Goal: Transaction & Acquisition: Book appointment/travel/reservation

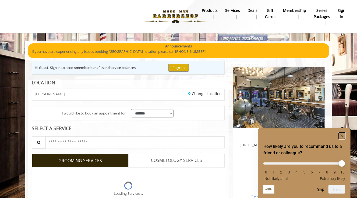
click at [342, 135] on icon "Hide survey" at bounding box center [342, 135] width 3 height 3
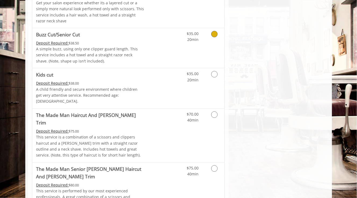
scroll to position [394, 0]
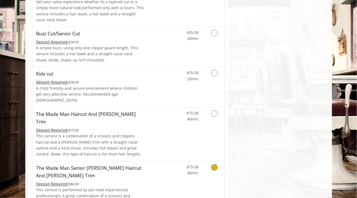
click at [131, 164] on Trim "The Made Man Senior [PERSON_NAME] Haircut And [PERSON_NAME] Trim" at bounding box center [90, 171] width 108 height 15
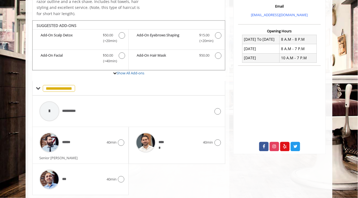
scroll to position [189, 0]
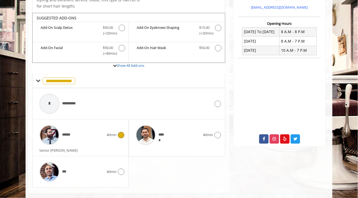
click at [118, 132] on icon at bounding box center [121, 135] width 6 height 6
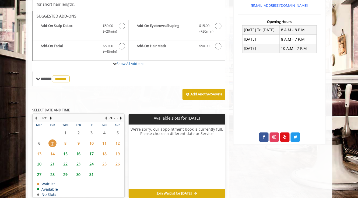
click at [54, 150] on span "14" at bounding box center [52, 154] width 8 height 8
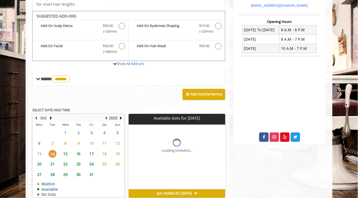
scroll to position [209, 0]
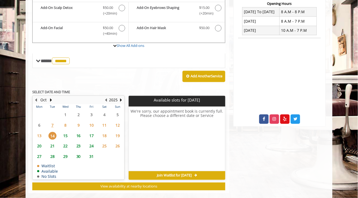
click at [39, 132] on span "13" at bounding box center [39, 136] width 8 height 8
click at [64, 132] on span "15" at bounding box center [65, 136] width 8 height 8
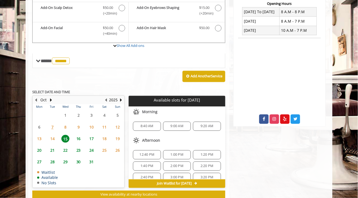
scroll to position [218, 0]
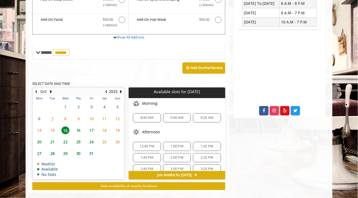
click at [78, 127] on span "16" at bounding box center [79, 131] width 8 height 8
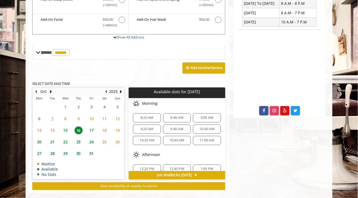
click at [92, 127] on span "17" at bounding box center [91, 131] width 8 height 8
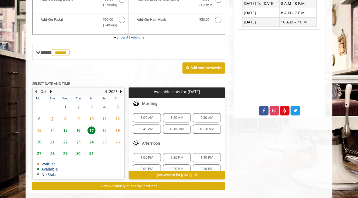
click at [104, 115] on span "11" at bounding box center [105, 119] width 8 height 8
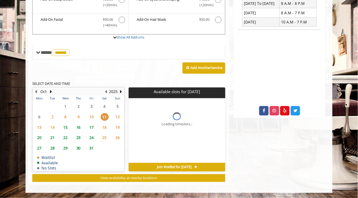
scroll to position [209, 0]
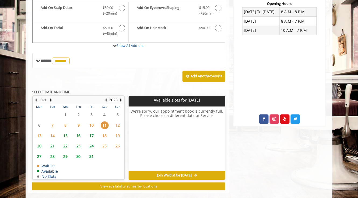
click at [92, 121] on span "10" at bounding box center [91, 125] width 8 height 8
click at [65, 132] on span "15" at bounding box center [65, 136] width 8 height 8
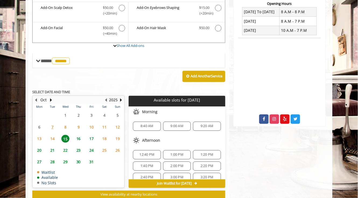
scroll to position [218, 0]
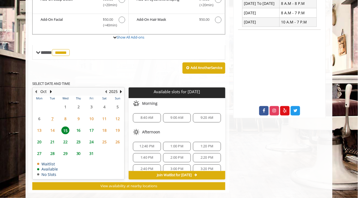
click at [205, 116] on span "9:20 AM" at bounding box center [207, 118] width 13 height 4
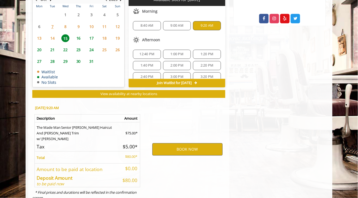
scroll to position [320, 0]
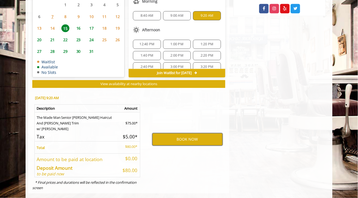
click at [186, 133] on button "BOOK NOW" at bounding box center [187, 139] width 70 height 12
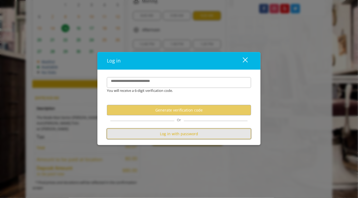
click at [182, 136] on button "Log in with password" at bounding box center [179, 134] width 144 height 10
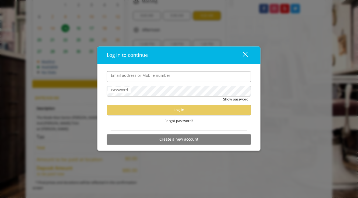
type input "**********"
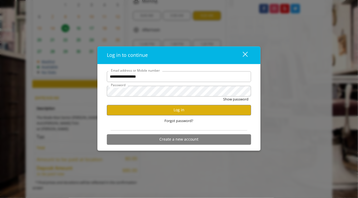
scroll to position [0, 0]
click at [170, 110] on button "Log in" at bounding box center [179, 110] width 144 height 10
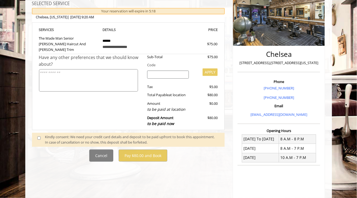
scroll to position [85, 0]
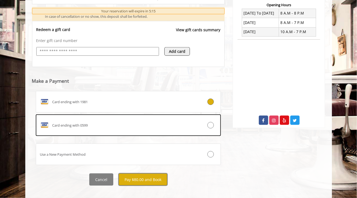
click at [139, 174] on button "Pay $80.00 and Book" at bounding box center [143, 179] width 49 height 12
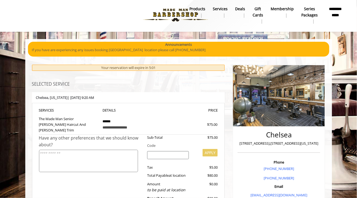
scroll to position [0, 0]
